Goal: Entertainment & Leisure: Browse casually

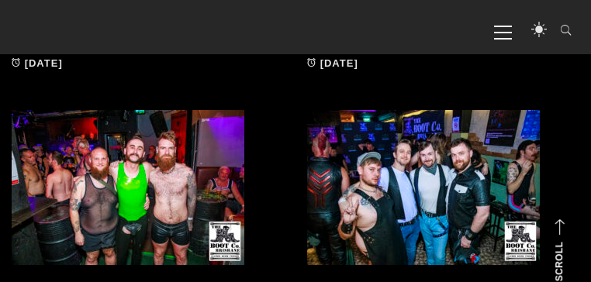
scroll to position [557, 0]
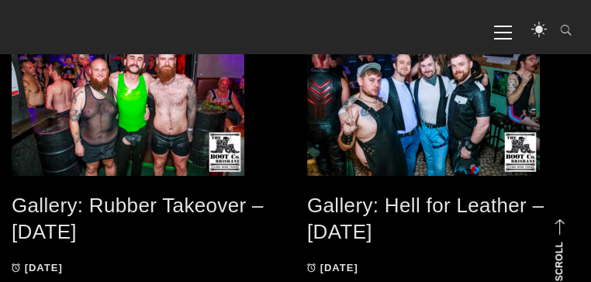
click at [110, 201] on link "Gallery: Rubber Takeover – [DATE]" at bounding box center [138, 219] width 252 height 50
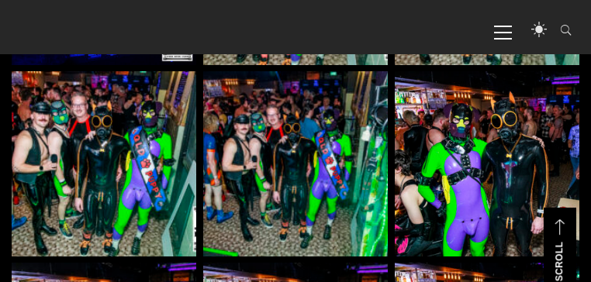
scroll to position [1017, 0]
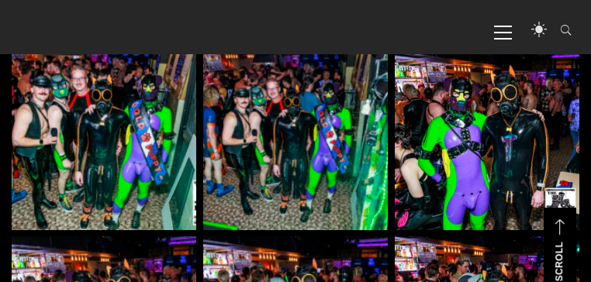
click at [499, 119] on img at bounding box center [486, 137] width 184 height 184
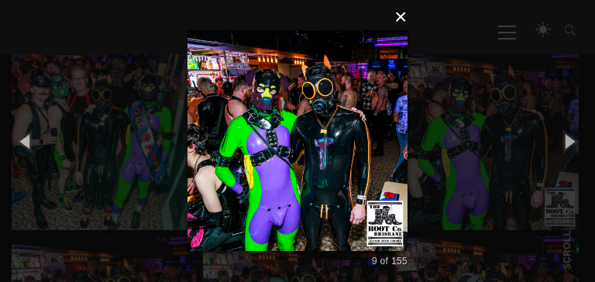
click at [401, 18] on button "×" at bounding box center [302, 17] width 220 height 34
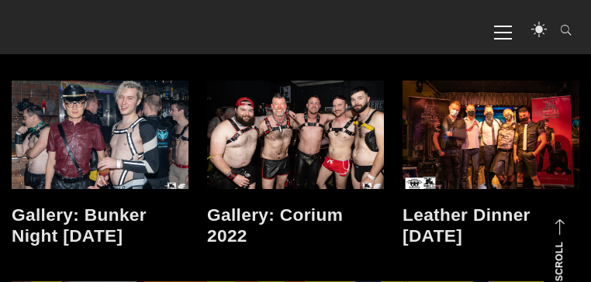
scroll to position [9957, 0]
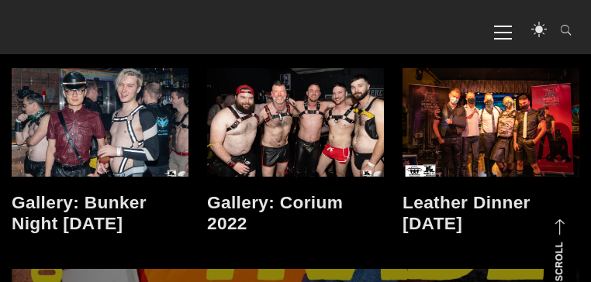
click at [480, 199] on link "Leather Dinner September 2021" at bounding box center [466, 212] width 128 height 41
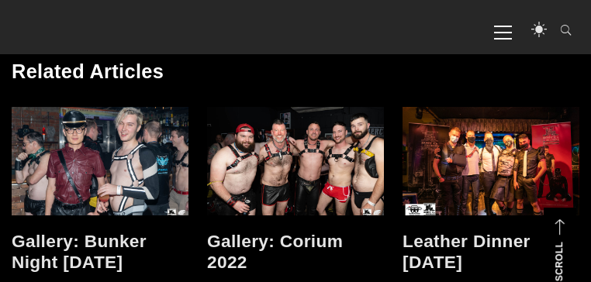
scroll to position [9944, 0]
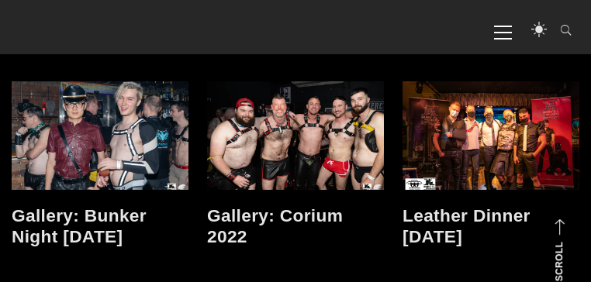
click at [292, 218] on link "Gallery: Corium 2022" at bounding box center [275, 225] width 136 height 41
click at [284, 150] on link at bounding box center [295, 135] width 177 height 108
click at [246, 218] on link "Gallery: Corium 2022" at bounding box center [275, 225] width 136 height 41
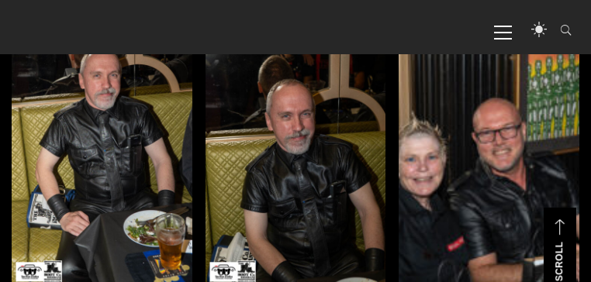
scroll to position [2153, 0]
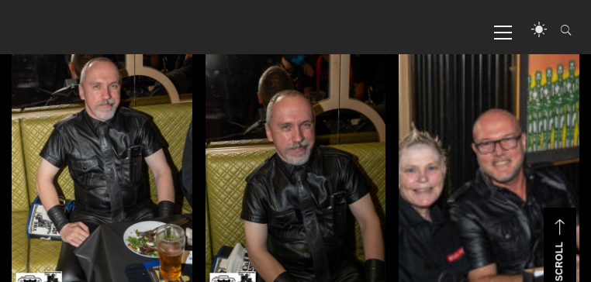
drag, startPoint x: 594, startPoint y: 8, endPoint x: 594, endPoint y: 67, distance: 59.7
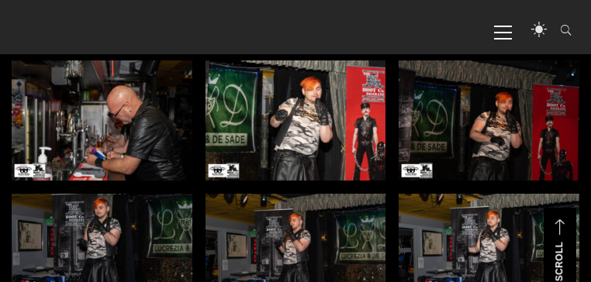
scroll to position [3233, 0]
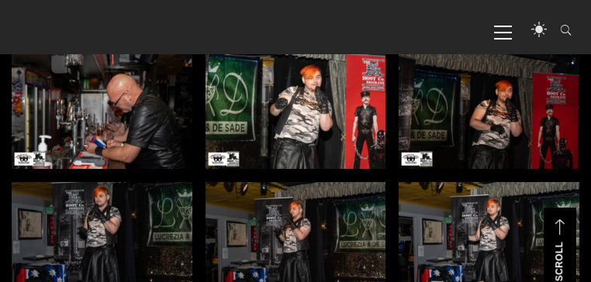
click at [127, 125] on img at bounding box center [102, 109] width 181 height 120
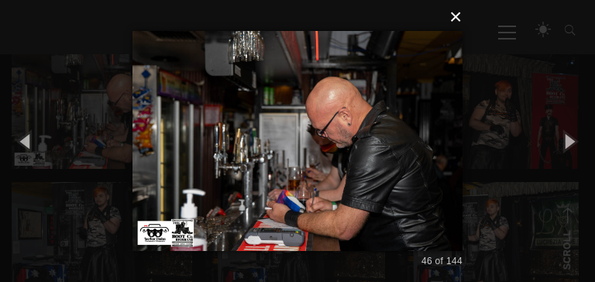
click at [462, 21] on button "×" at bounding box center [302, 17] width 330 height 34
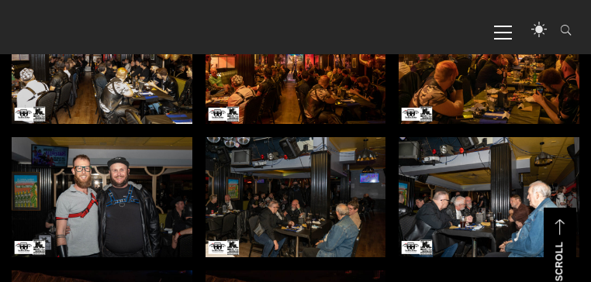
scroll to position [4624, 0]
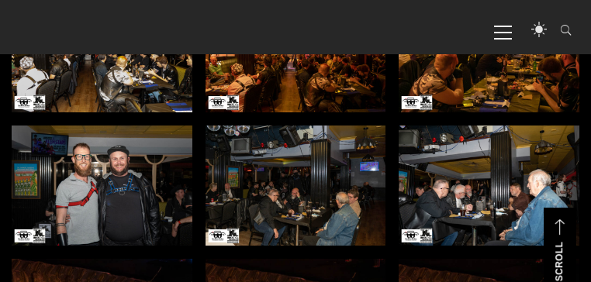
click at [475, 197] on img at bounding box center [488, 186] width 181 height 120
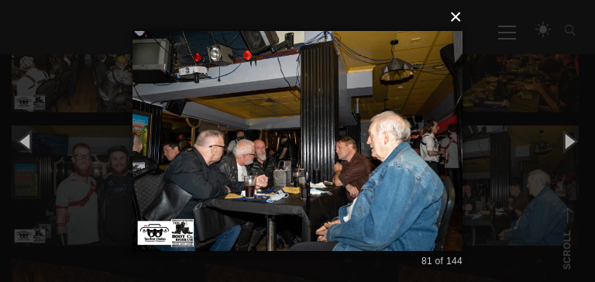
click at [460, 17] on button "×" at bounding box center [302, 17] width 330 height 34
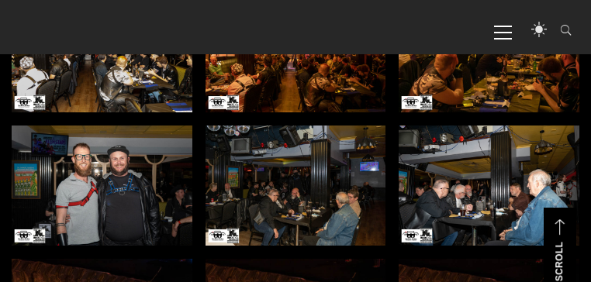
click at [312, 198] on img at bounding box center [295, 186] width 181 height 120
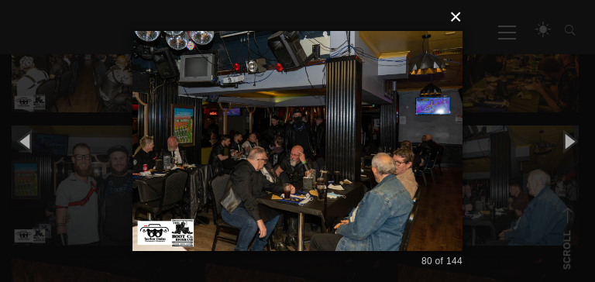
click at [456, 19] on button "×" at bounding box center [302, 17] width 330 height 34
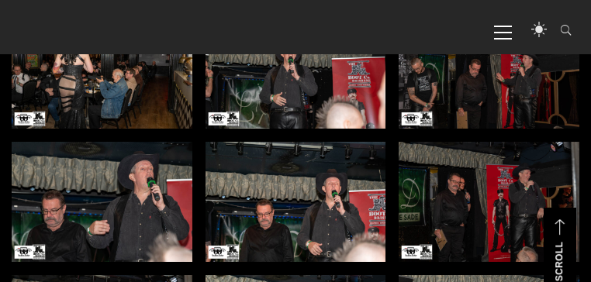
scroll to position [6064, 0]
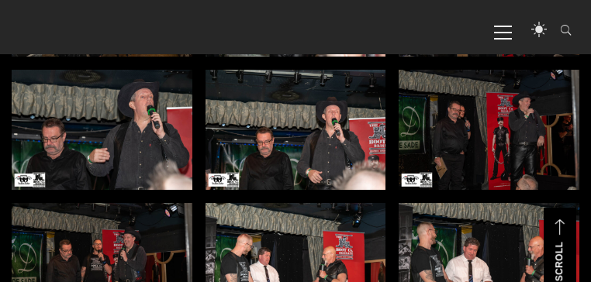
click at [480, 139] on img at bounding box center [488, 130] width 181 height 120
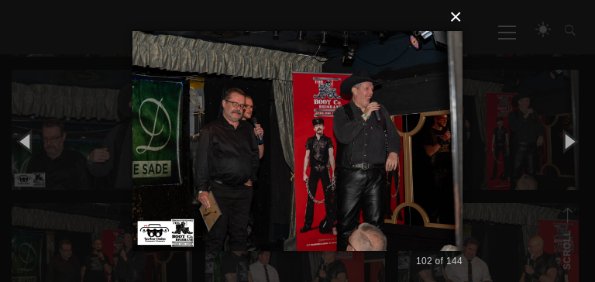
click at [459, 17] on button "×" at bounding box center [302, 17] width 330 height 34
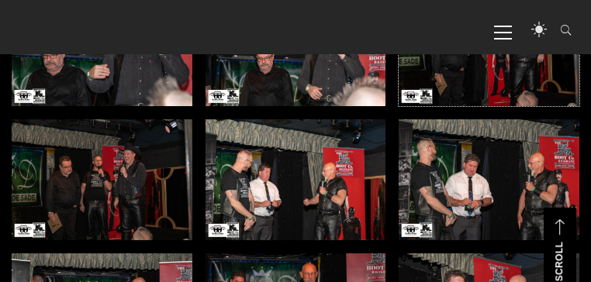
scroll to position [6171, 0]
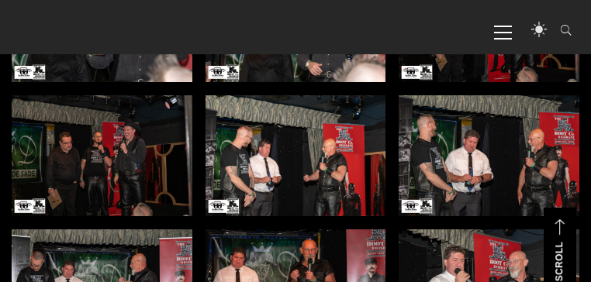
click at [480, 175] on img at bounding box center [488, 155] width 181 height 120
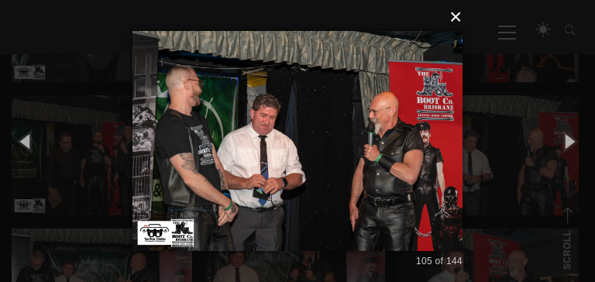
click at [454, 18] on button "×" at bounding box center [302, 17] width 330 height 34
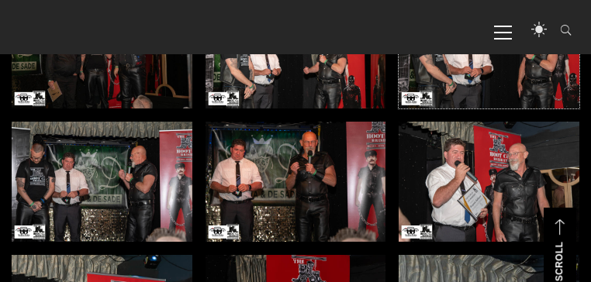
scroll to position [6291, 0]
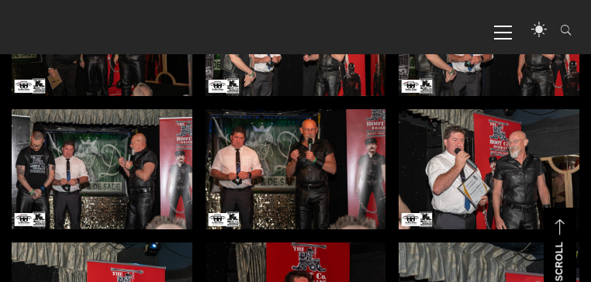
click at [275, 164] on img at bounding box center [295, 169] width 181 height 120
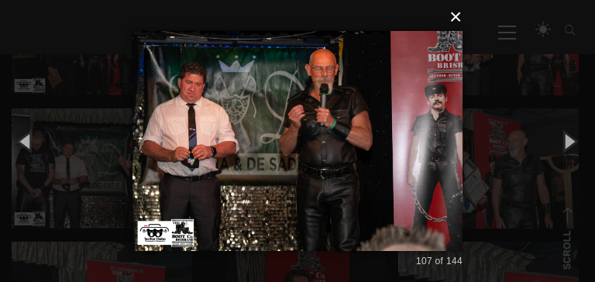
click at [459, 17] on button "×" at bounding box center [302, 17] width 330 height 34
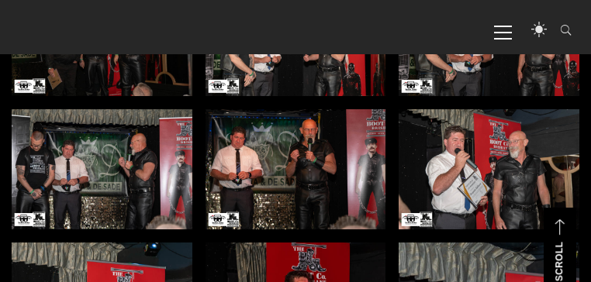
click at [518, 183] on img at bounding box center [488, 169] width 181 height 120
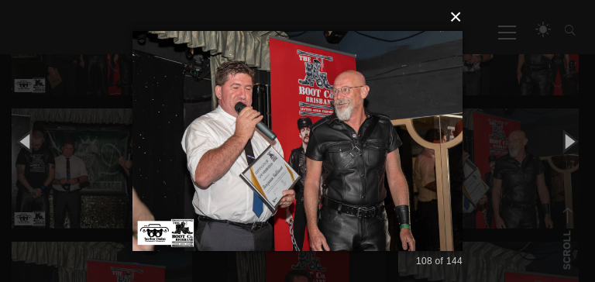
click at [456, 19] on button "×" at bounding box center [302, 17] width 330 height 34
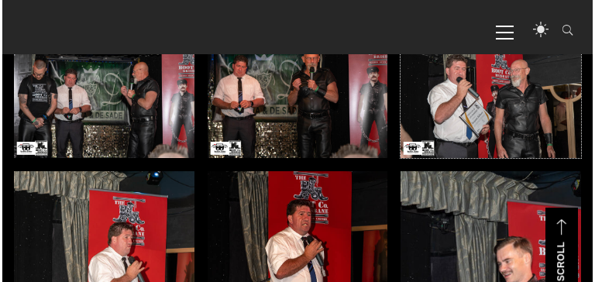
scroll to position [6471, 0]
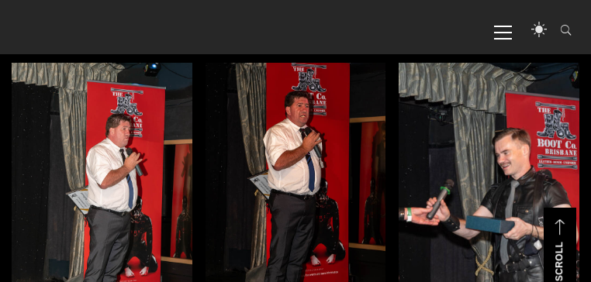
click at [303, 189] on img at bounding box center [295, 198] width 181 height 270
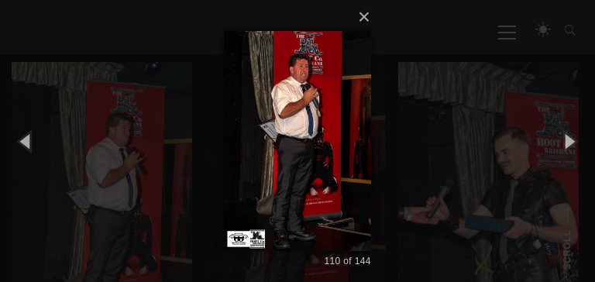
click at [87, 162] on div "× 110 of 144 Loading..." at bounding box center [297, 141] width 595 height 282
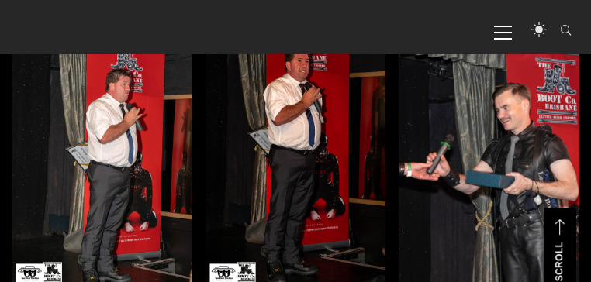
scroll to position [6522, 0]
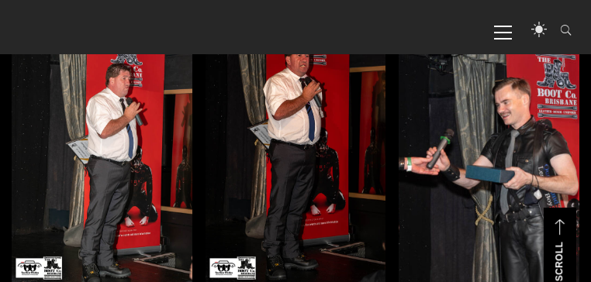
click at [88, 161] on img at bounding box center [102, 147] width 181 height 270
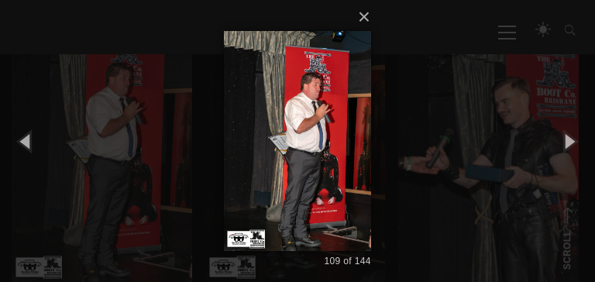
click at [157, 148] on div "× 109 of 144 Loading..." at bounding box center [297, 141] width 595 height 282
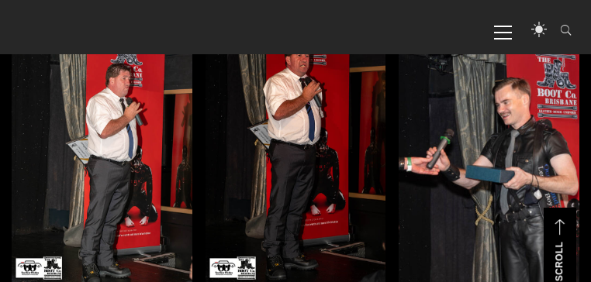
click at [287, 138] on img at bounding box center [295, 147] width 181 height 270
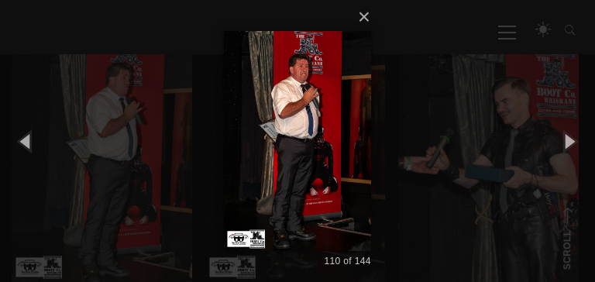
click at [470, 134] on div "× 110 of 144 Loading..." at bounding box center [297, 141] width 595 height 282
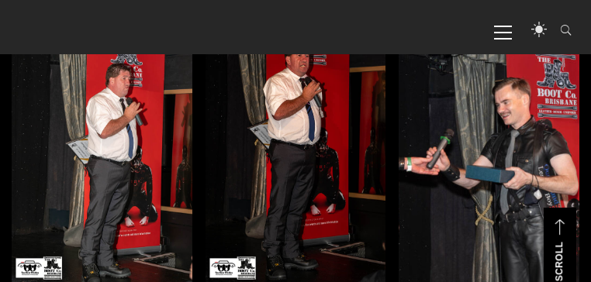
click at [471, 134] on img at bounding box center [488, 147] width 181 height 270
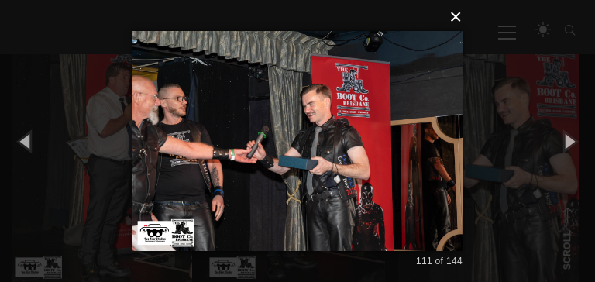
click at [459, 19] on button "×" at bounding box center [302, 17] width 330 height 34
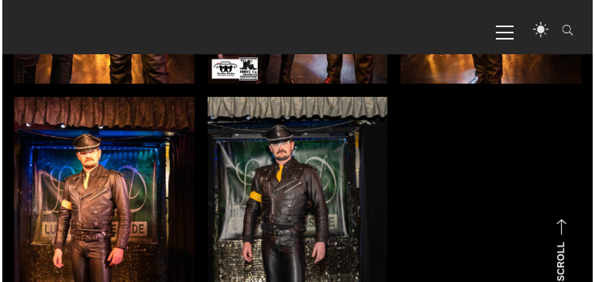
scroll to position [8117, 0]
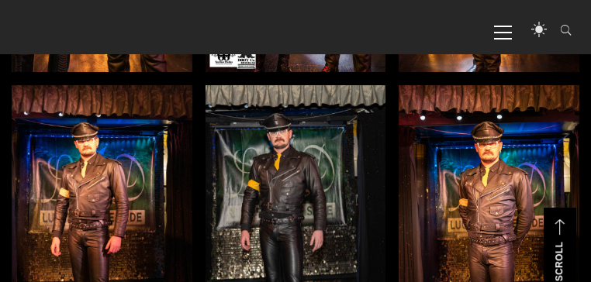
click at [498, 223] on img at bounding box center [488, 220] width 181 height 270
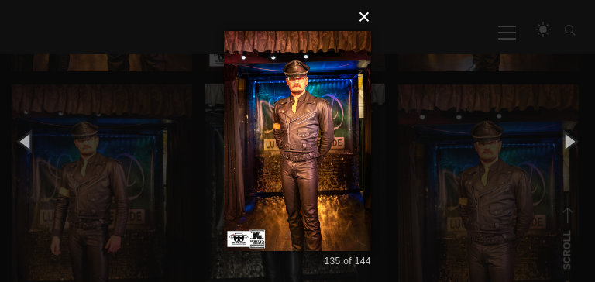
click at [364, 19] on button "×" at bounding box center [302, 17] width 146 height 34
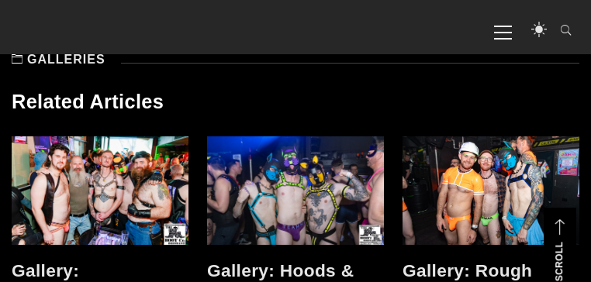
scroll to position [9197, 0]
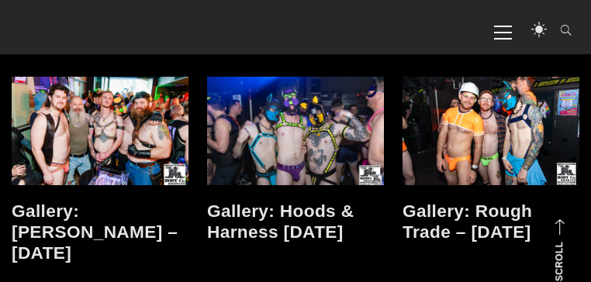
click at [121, 152] on link at bounding box center [100, 131] width 177 height 108
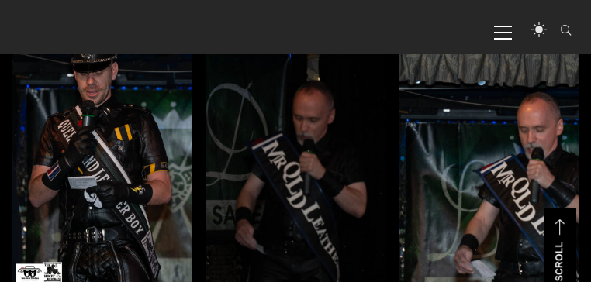
scroll to position [1583, 0]
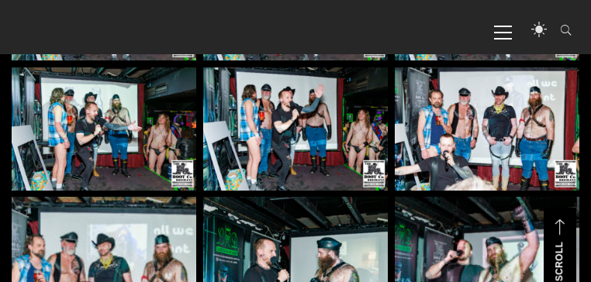
scroll to position [1502, 0]
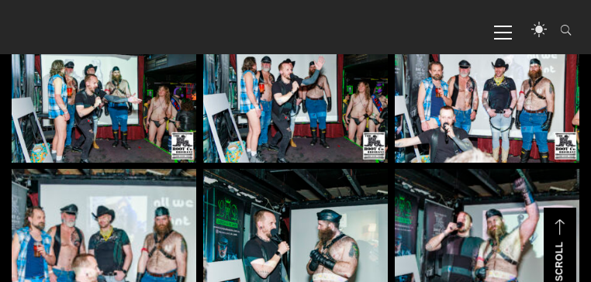
click at [258, 95] on img at bounding box center [295, 101] width 184 height 123
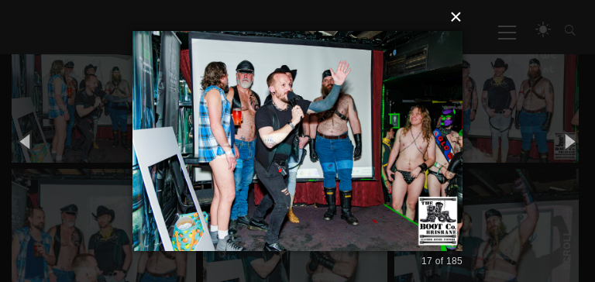
click at [456, 19] on button "×" at bounding box center [302, 17] width 330 height 34
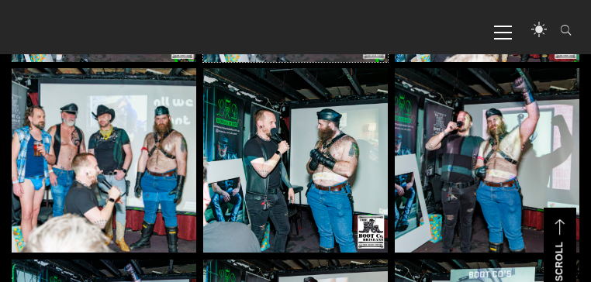
scroll to position [1617, 0]
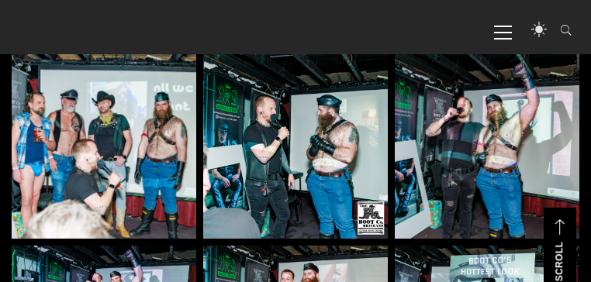
click at [122, 147] on img at bounding box center [104, 146] width 184 height 184
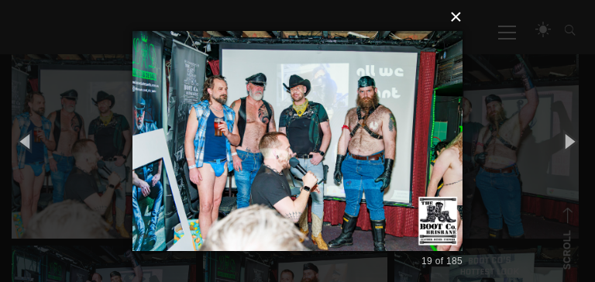
click at [460, 19] on button "×" at bounding box center [302, 17] width 330 height 34
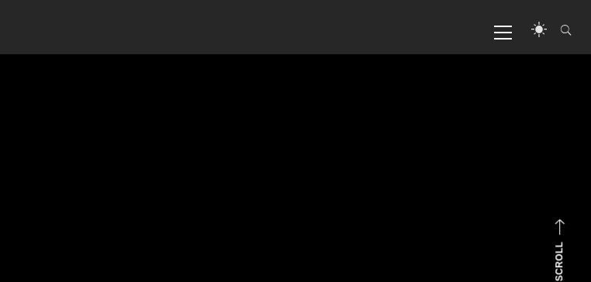
scroll to position [7677, 0]
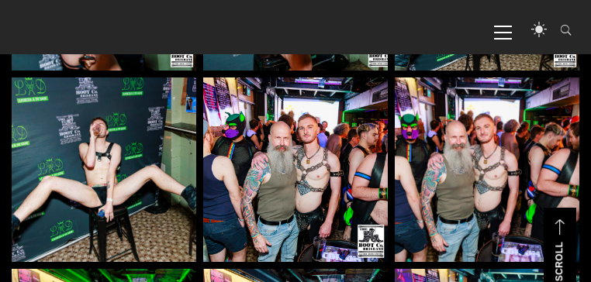
click at [293, 170] on img at bounding box center [295, 169] width 184 height 184
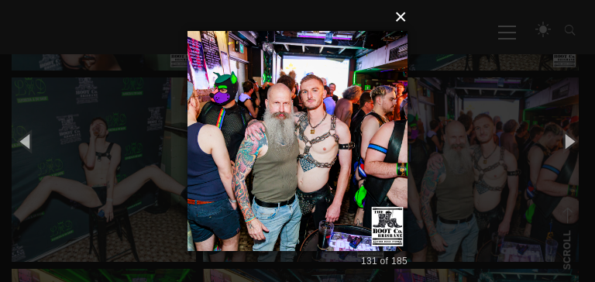
click at [403, 17] on button "×" at bounding box center [302, 17] width 220 height 34
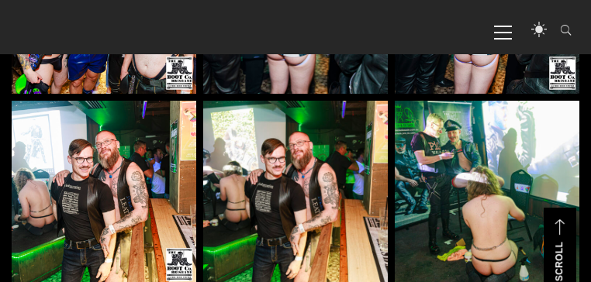
scroll to position [8763, 0]
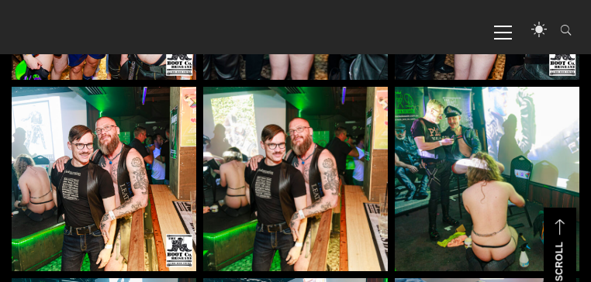
click at [463, 162] on img at bounding box center [486, 179] width 184 height 184
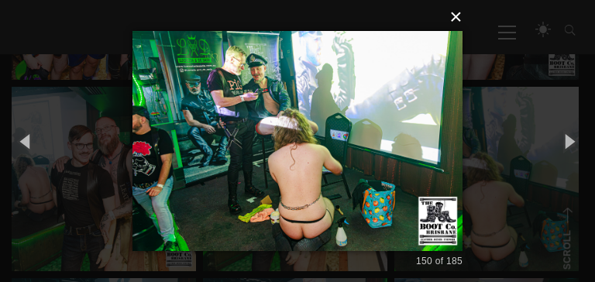
click at [458, 19] on button "×" at bounding box center [302, 17] width 330 height 34
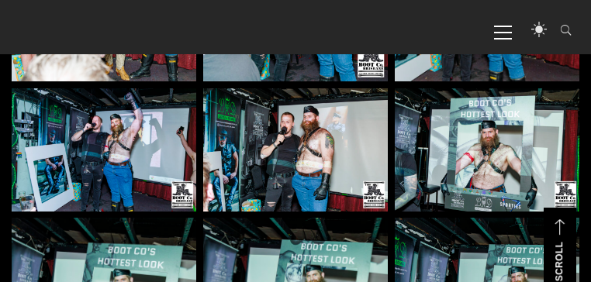
scroll to position [1759, 0]
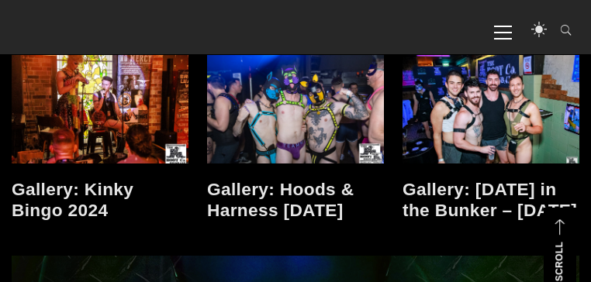
scroll to position [12343, 0]
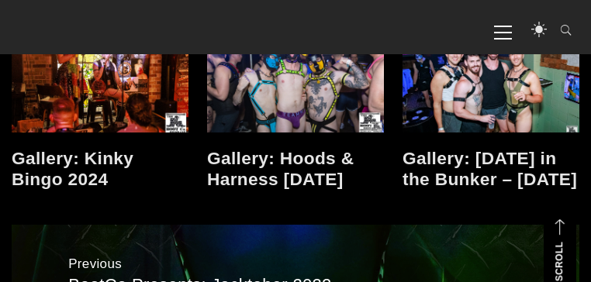
click at [463, 158] on link "Gallery: Mardi Gras in the Bunker – Mar 2025" at bounding box center [489, 168] width 174 height 41
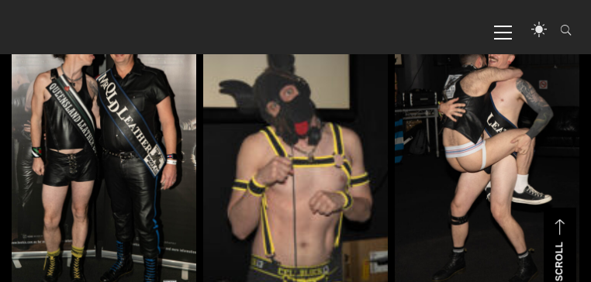
scroll to position [2220, 0]
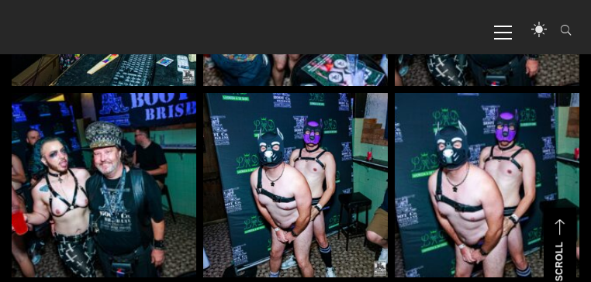
scroll to position [6050, 0]
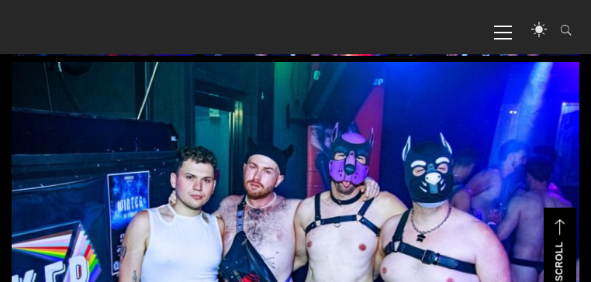
drag, startPoint x: 593, startPoint y: 8, endPoint x: 594, endPoint y: 215, distance: 207.7
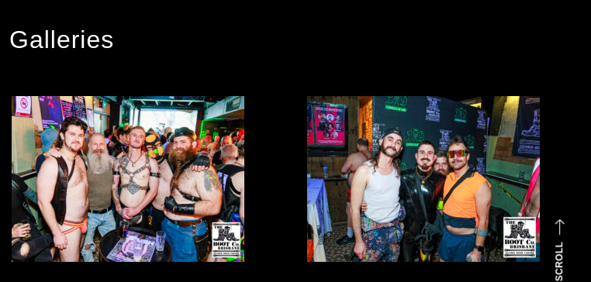
scroll to position [294, 0]
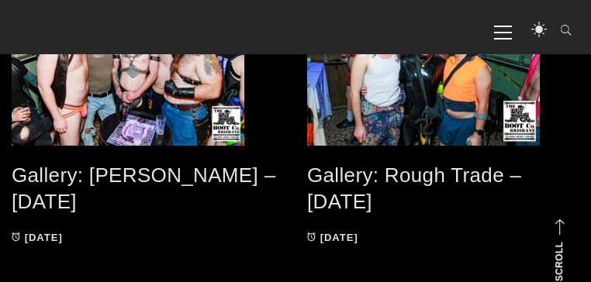
click at [370, 172] on link "Gallery: Rough Trade – Aug 2025" at bounding box center [414, 189] width 214 height 50
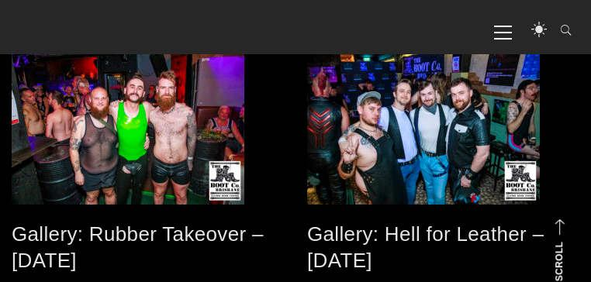
scroll to position [533, 0]
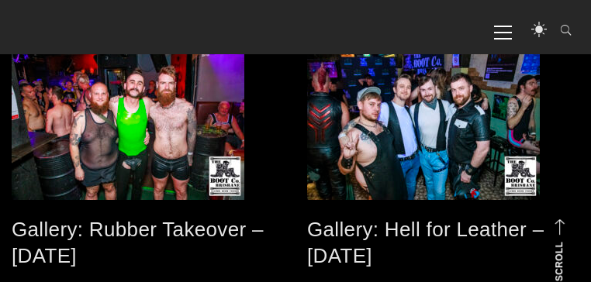
click at [394, 232] on link "Gallery: Hell for Leather – [DATE]" at bounding box center [425, 243] width 236 height 50
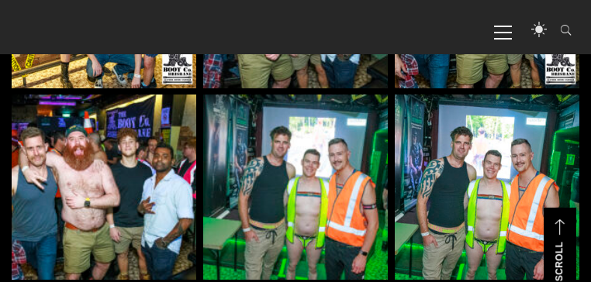
scroll to position [2702, 0]
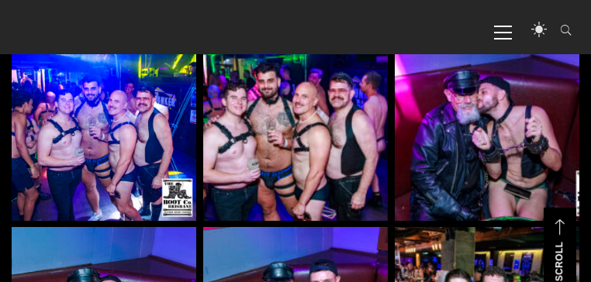
scroll to position [2656, 0]
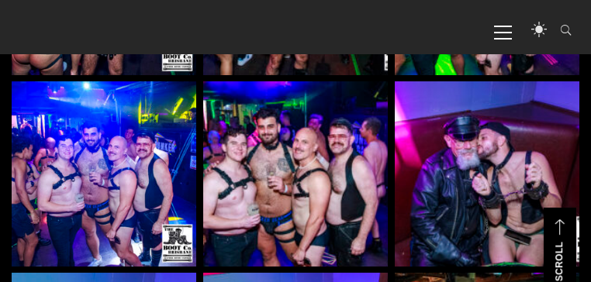
drag, startPoint x: 594, startPoint y: 9, endPoint x: 572, endPoint y: 81, distance: 75.5
click at [572, 81] on img at bounding box center [486, 173] width 184 height 184
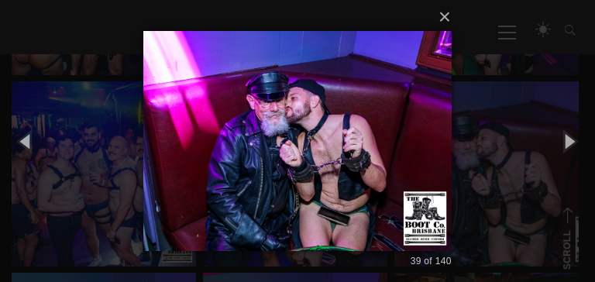
click at [480, 158] on div "× 39 of 140 Loading..." at bounding box center [297, 141] width 595 height 282
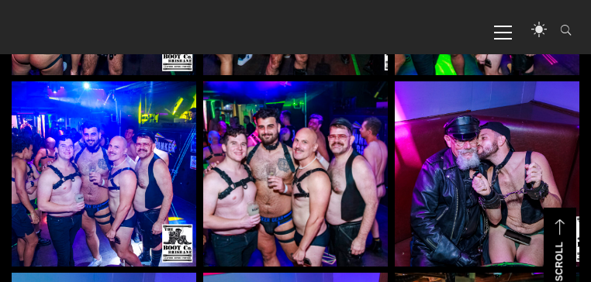
click at [462, 163] on img at bounding box center [486, 173] width 184 height 184
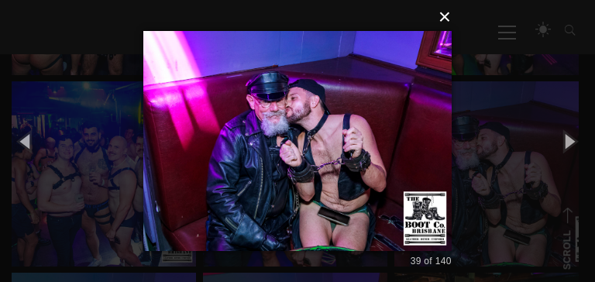
click at [446, 18] on button "×" at bounding box center [302, 17] width 308 height 34
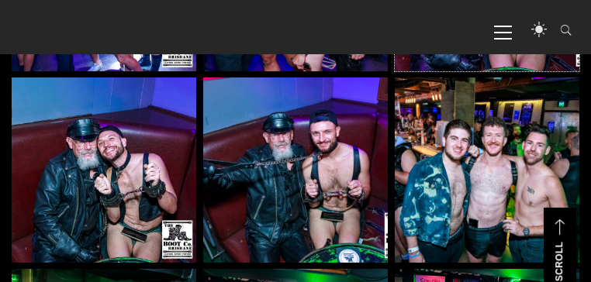
scroll to position [2874, 0]
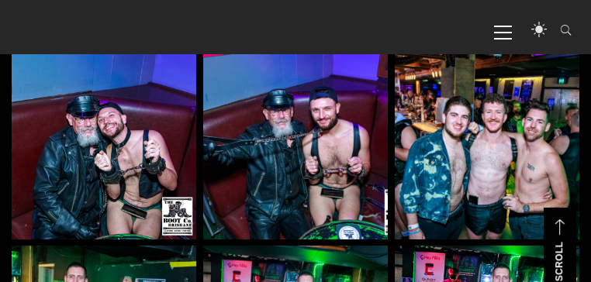
click at [316, 156] on img at bounding box center [295, 146] width 184 height 184
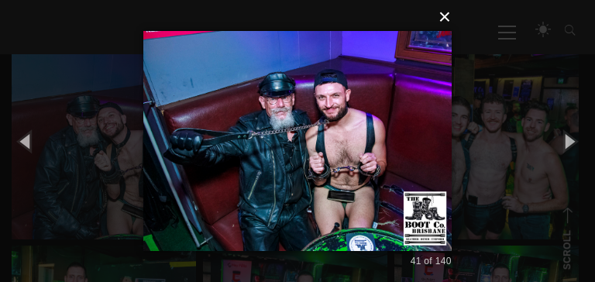
click at [446, 17] on button "×" at bounding box center [302, 17] width 308 height 34
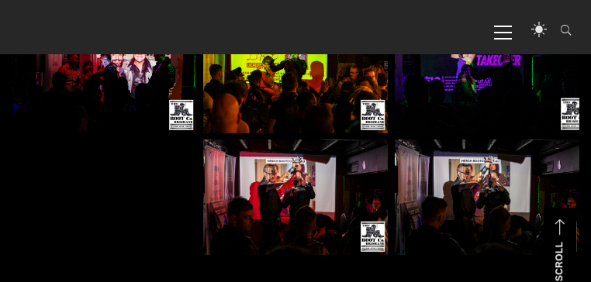
scroll to position [8172, 0]
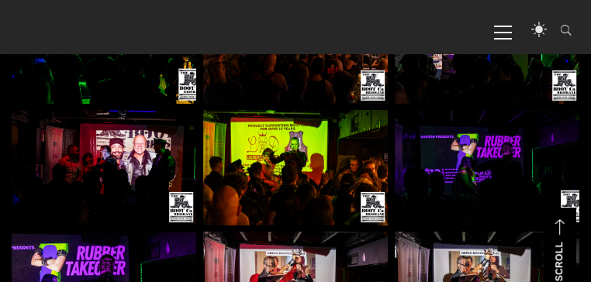
click at [136, 164] on img at bounding box center [104, 167] width 184 height 115
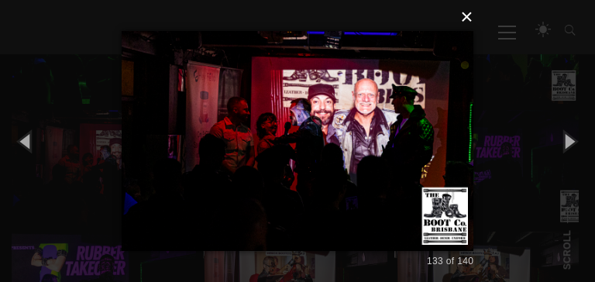
click at [467, 22] on button "×" at bounding box center [302, 17] width 352 height 34
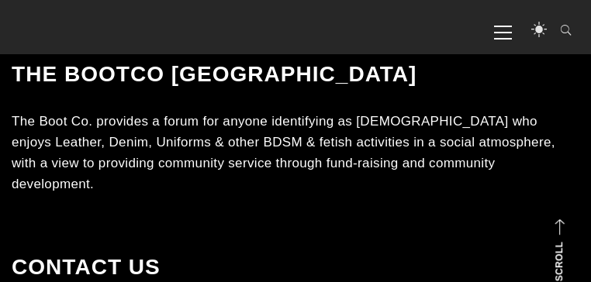
scroll to position [9034, 0]
